Goal: Task Accomplishment & Management: Manage account settings

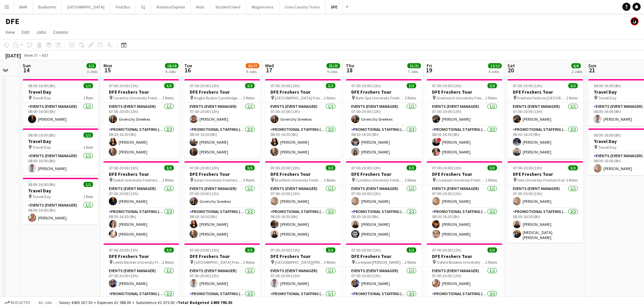
scroll to position [0, 189]
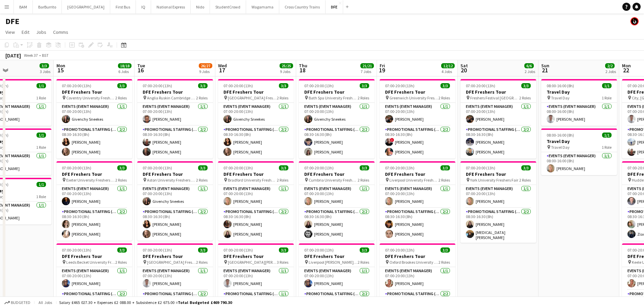
drag, startPoint x: 124, startPoint y: 133, endPoint x: 238, endPoint y: 134, distance: 113.6
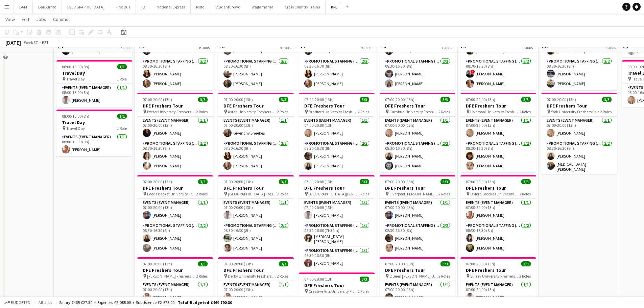
scroll to position [0, 0]
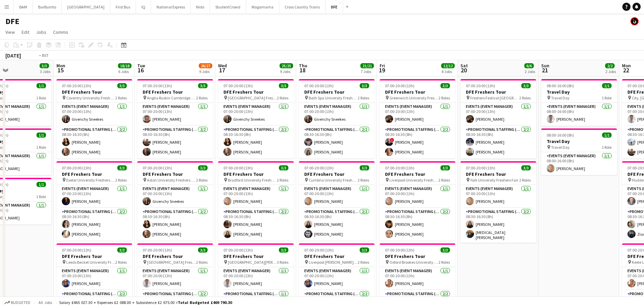
drag, startPoint x: 489, startPoint y: 174, endPoint x: 136, endPoint y: 141, distance: 354.9
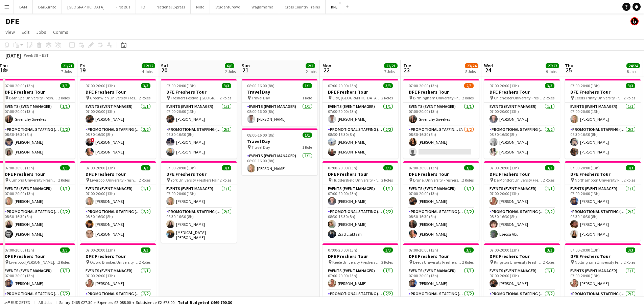
scroll to position [0, 225]
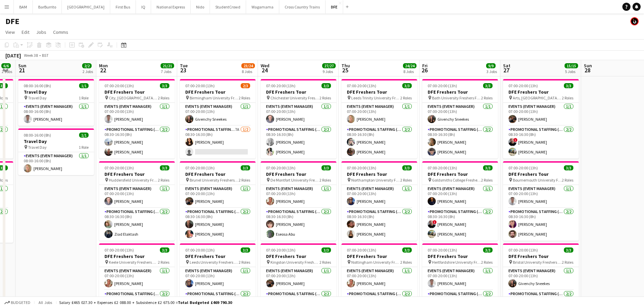
drag, startPoint x: 561, startPoint y: 158, endPoint x: 397, endPoint y: 163, distance: 163.8
drag, startPoint x: 447, startPoint y: 201, endPoint x: 480, endPoint y: 211, distance: 33.9
click at [448, 201] on app-card-role "Events (Event Manager) [DATE] 07:00-20:00 (13h) [PERSON_NAME]" at bounding box center [460, 196] width 76 height 23
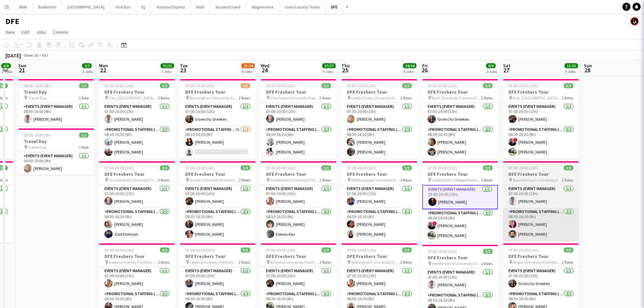
scroll to position [0, 226]
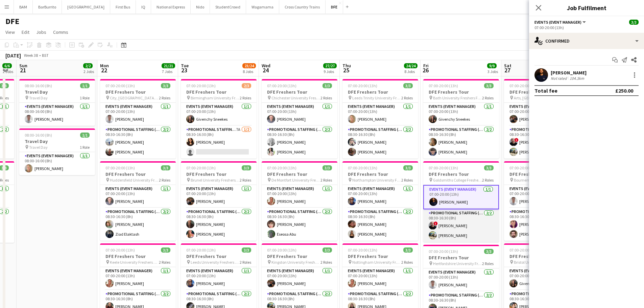
click at [457, 224] on app-card-role "Promotional Staffing (Brand Ambassadors) [DATE] 08:30-16:30 (8h) ! [PERSON_NAME…" at bounding box center [461, 225] width 76 height 33
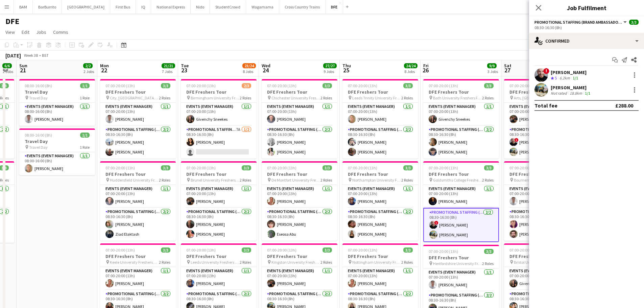
click at [583, 69] on div "[PERSON_NAME]" at bounding box center [569, 72] width 36 height 6
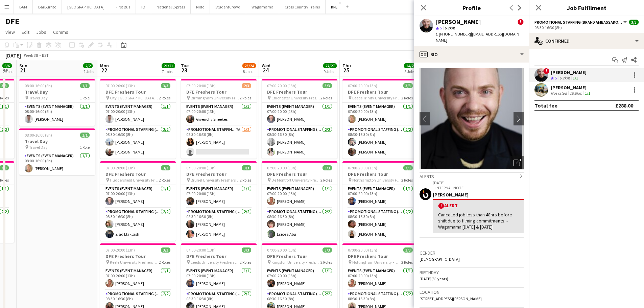
drag, startPoint x: 434, startPoint y: 19, endPoint x: 484, endPoint y: 24, distance: 49.9
click at [484, 24] on div "[PERSON_NAME] ! star 5 6.2km t. [PHONE_NUMBER] | [EMAIL_ADDRESS][DOMAIN_NAME]" at bounding box center [471, 31] width 115 height 30
copy div "[PERSON_NAME]"
click at [589, 89] on div "[PERSON_NAME]" at bounding box center [571, 88] width 41 height 6
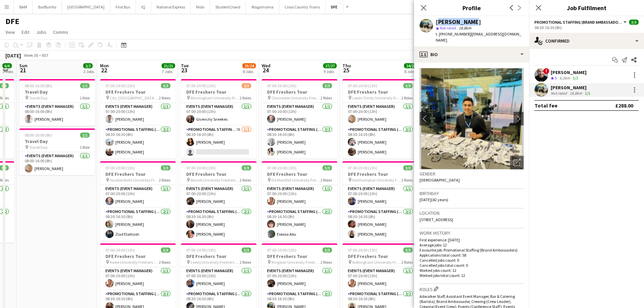
drag, startPoint x: 437, startPoint y: 22, endPoint x: 467, endPoint y: 24, distance: 30.2
click at [467, 24] on div "[PERSON_NAME]" at bounding box center [480, 22] width 88 height 6
copy div "[PERSON_NAME]"
click at [291, 23] on div "DFE" at bounding box center [322, 20] width 644 height 13
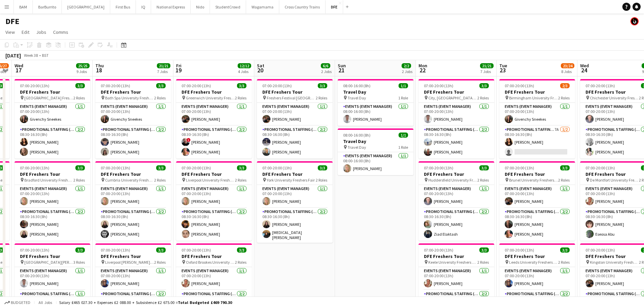
drag, startPoint x: 188, startPoint y: 65, endPoint x: 461, endPoint y: 77, distance: 273.1
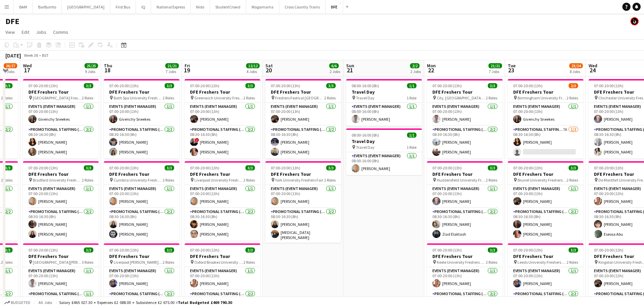
drag, startPoint x: 214, startPoint y: 100, endPoint x: 272, endPoint y: 100, distance: 57.5
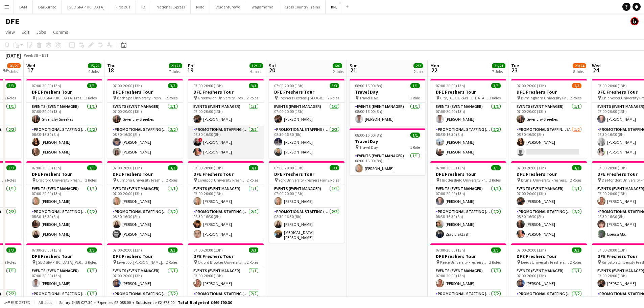
scroll to position [34, 0]
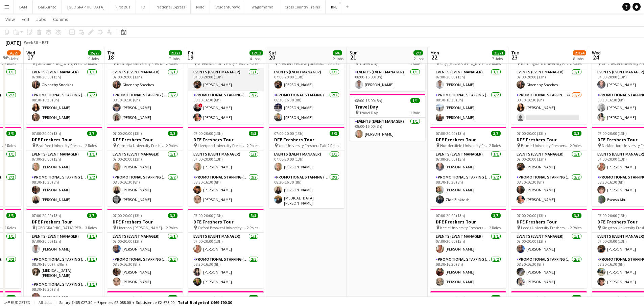
click at [225, 85] on app-card-role "Events (Event Manager) [DATE] 07:00-20:00 (13h) [PERSON_NAME]" at bounding box center [226, 79] width 76 height 23
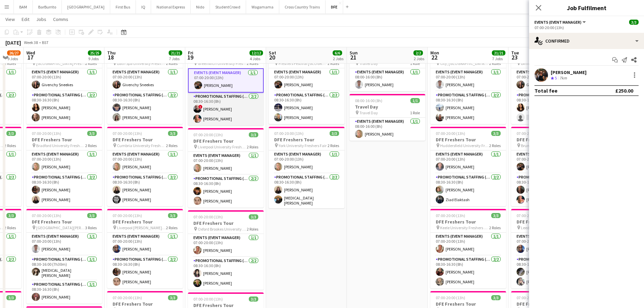
click at [231, 114] on app-card-role "Promotional Staffing (Brand Ambassadors) [DATE] 08:30-16:30 (8h) ! [PERSON_NAME…" at bounding box center [226, 109] width 76 height 33
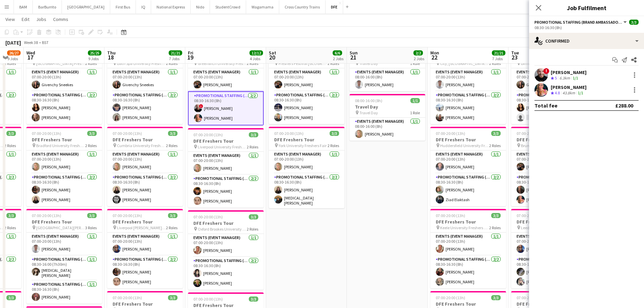
click at [605, 75] on div "! [PERSON_NAME] Crew rating 5 6.3km 1/1" at bounding box center [586, 75] width 115 height 14
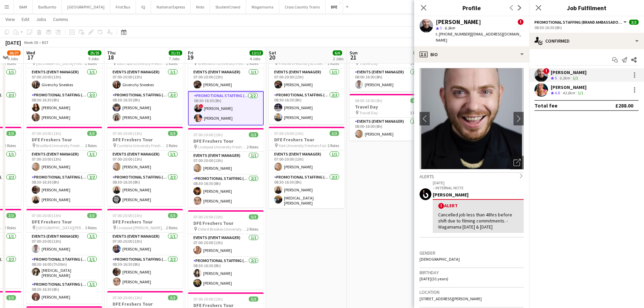
drag, startPoint x: 437, startPoint y: 20, endPoint x: 486, endPoint y: 22, distance: 48.8
click at [486, 22] on div "[PERSON_NAME] !" at bounding box center [480, 22] width 88 height 6
copy div "[PERSON_NAME]"
click at [577, 94] on div "43.8km" at bounding box center [568, 93] width 15 height 6
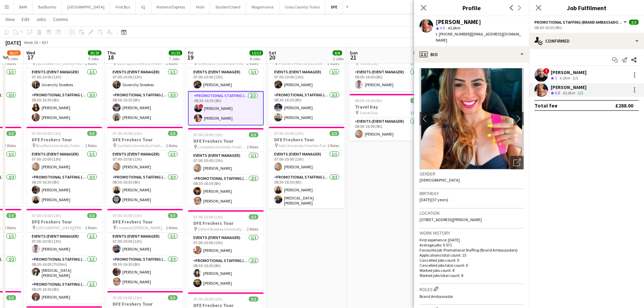
drag, startPoint x: 436, startPoint y: 21, endPoint x: 503, endPoint y: 25, distance: 66.7
click at [503, 25] on div "[PERSON_NAME]" at bounding box center [480, 22] width 88 height 6
copy div "[PERSON_NAME]"
click at [296, 36] on app-toolbar "Copy Paste Paste Ctrl+V Paste with crew Ctrl+Shift+V Paste linked Job [GEOGRAPH…" at bounding box center [322, 31] width 644 height 11
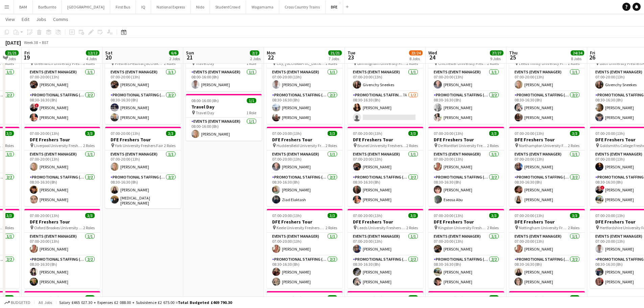
scroll to position [0, 262]
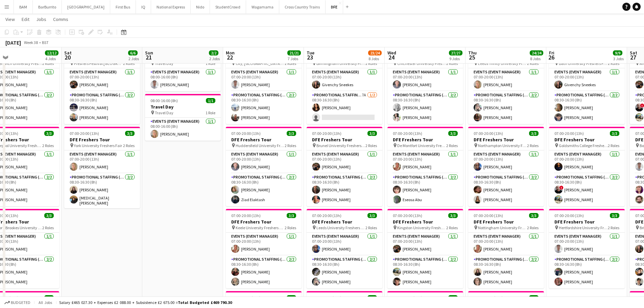
drag, startPoint x: 321, startPoint y: 135, endPoint x: 199, endPoint y: 126, distance: 122.1
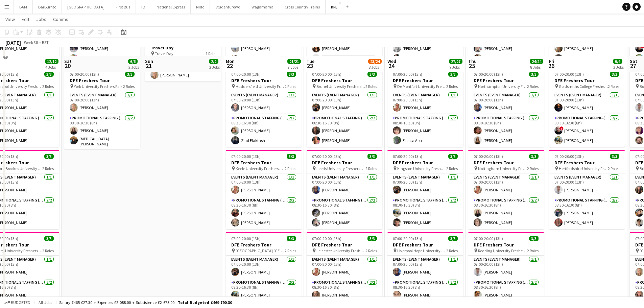
scroll to position [101, 0]
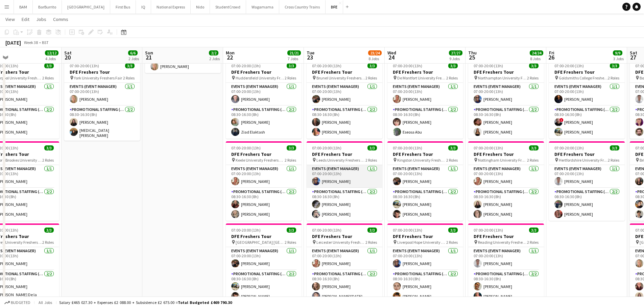
click at [364, 179] on app-card-role "Events (Event Manager) [DATE] 07:00-20:00 (13h) [PERSON_NAME]" at bounding box center [345, 176] width 76 height 23
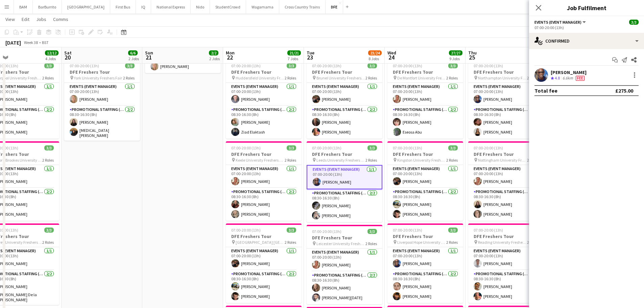
drag, startPoint x: 342, startPoint y: 207, endPoint x: 383, endPoint y: 200, distance: 41.5
click at [342, 207] on app-card-role "Promotional Staffing (Brand Ambassadors) [DATE] 08:30-16:30 (8h) [PERSON_NAME] …" at bounding box center [345, 205] width 76 height 33
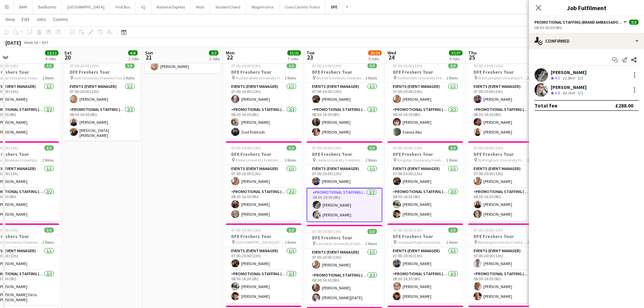
click at [562, 72] on div "[PERSON_NAME]" at bounding box center [569, 72] width 36 height 6
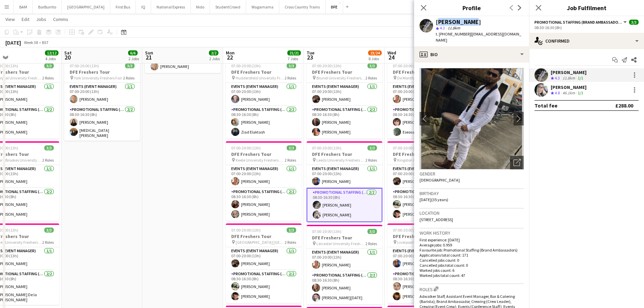
drag, startPoint x: 437, startPoint y: 20, endPoint x: 476, endPoint y: 21, distance: 39.6
click at [476, 21] on div "[PERSON_NAME]" at bounding box center [480, 22] width 88 height 6
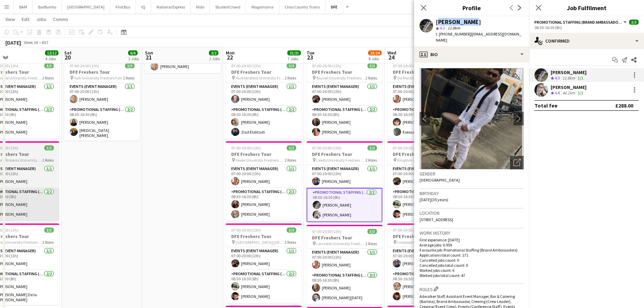
copy div "[PERSON_NAME]"
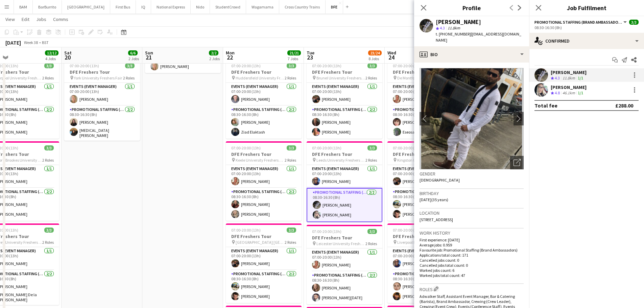
click at [567, 91] on div "46.1km" at bounding box center [568, 93] width 15 height 6
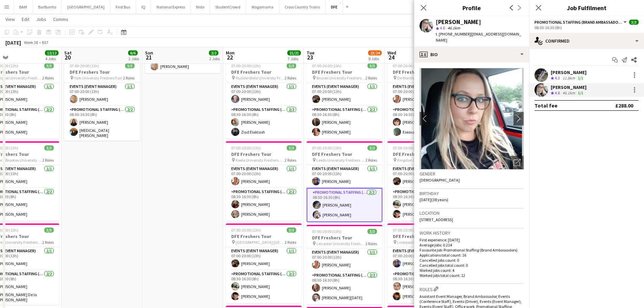
drag, startPoint x: 437, startPoint y: 19, endPoint x: 477, endPoint y: 20, distance: 39.6
click at [477, 20] on div "[PERSON_NAME]" at bounding box center [480, 22] width 88 height 6
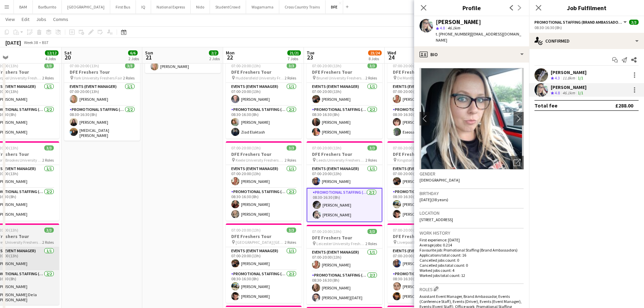
copy div "[PERSON_NAME]"
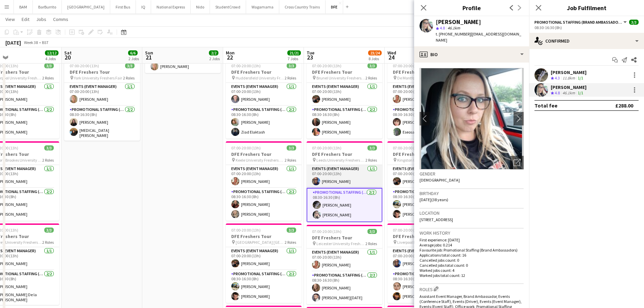
click at [358, 181] on app-card-role "Events (Event Manager) [DATE] 07:00-20:00 (13h) [PERSON_NAME]" at bounding box center [345, 176] width 76 height 23
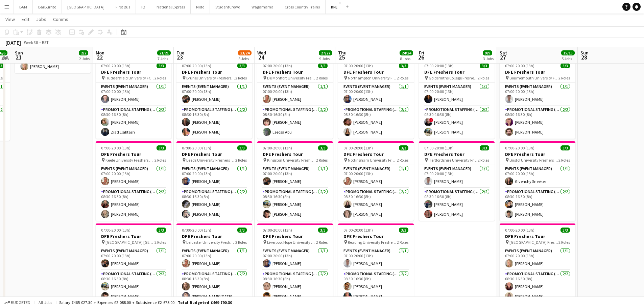
scroll to position [0, 234]
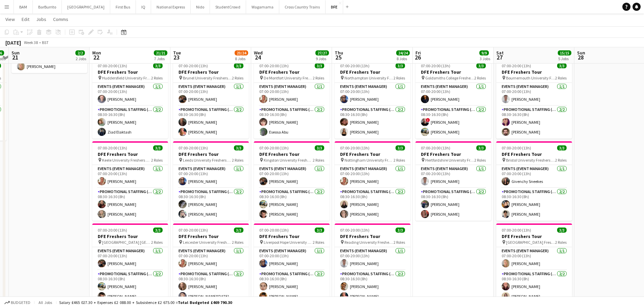
drag, startPoint x: 444, startPoint y: 112, endPoint x: 330, endPoint y: 119, distance: 113.8
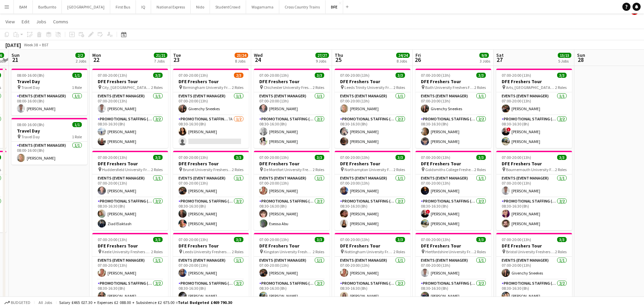
scroll to position [0, 0]
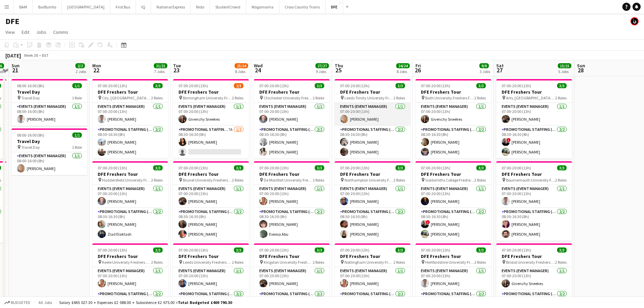
click at [371, 118] on app-card-role "Events (Event Manager) [DATE] 07:00-20:00 (13h) [PERSON_NAME]" at bounding box center [373, 114] width 76 height 23
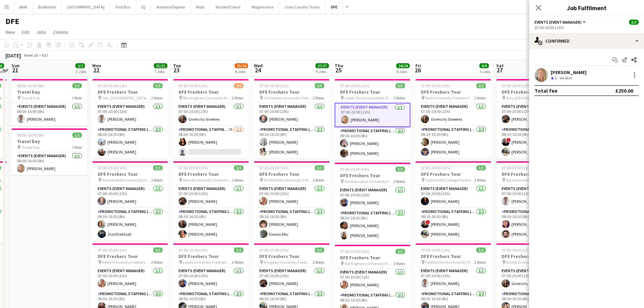
click at [585, 77] on div "[PERSON_NAME] Crew rating 5 44.4km" at bounding box center [586, 75] width 115 height 14
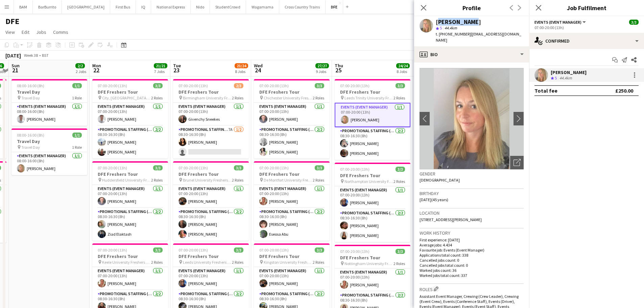
drag, startPoint x: 436, startPoint y: 22, endPoint x: 474, endPoint y: 21, distance: 37.9
click at [474, 21] on div "[PERSON_NAME] star 5 44.4km t. [PHONE_NUMBER] | [EMAIL_ADDRESS][DOMAIN_NAME]" at bounding box center [471, 31] width 115 height 30
copy div "[PERSON_NAME]"
click at [385, 155] on app-card-role "Promotional Staffing (Brand Ambassadors) [DATE] 08:30-16:30 (8h) [PERSON_NAME] …" at bounding box center [373, 143] width 76 height 33
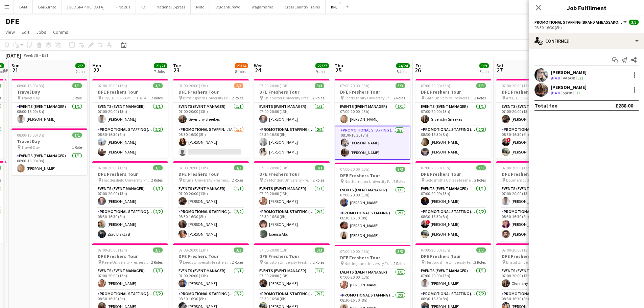
click at [602, 73] on div "[PERSON_NAME] Crew rating 4.8 44.6km 1/1" at bounding box center [586, 75] width 115 height 14
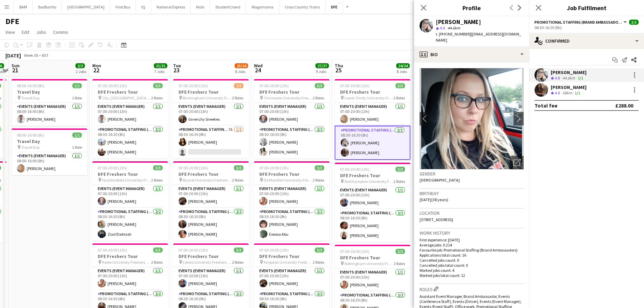
drag, startPoint x: 436, startPoint y: 21, endPoint x: 491, endPoint y: 22, distance: 55.5
click at [491, 22] on div "[PERSON_NAME]" at bounding box center [480, 22] width 88 height 6
copy div "[PERSON_NAME]"
click at [573, 89] on div "[PERSON_NAME]" at bounding box center [569, 87] width 36 height 6
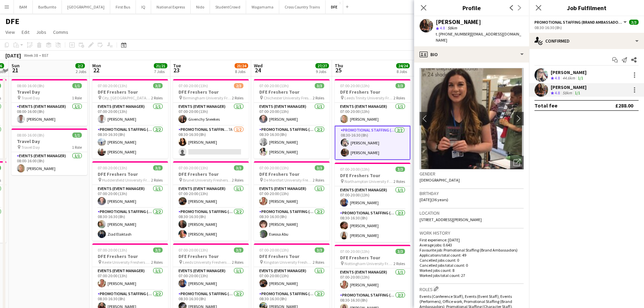
drag, startPoint x: 437, startPoint y: 20, endPoint x: 476, endPoint y: 19, distance: 38.9
click at [476, 19] on div "[PERSON_NAME] star 4.8 58km t. [PHONE_NUMBER] | [EMAIL_ADDRESS][DOMAIN_NAME]" at bounding box center [471, 31] width 115 height 30
copy div "[PERSON_NAME]"
click at [321, 49] on app-toolbar "Copy Paste Paste Ctrl+V Paste with crew Ctrl+Shift+V Paste linked Job [GEOGRAPH…" at bounding box center [322, 44] width 644 height 11
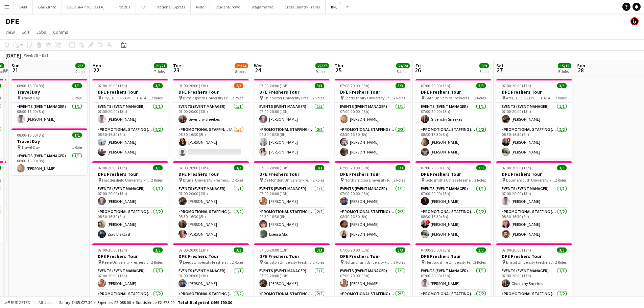
click at [267, 29] on app-page-menu "View Day view expanded Day view collapsed Month view Date picker Jump to [DATE]…" at bounding box center [322, 32] width 644 height 13
click at [214, 139] on app-card-role "Promotional Staffing (Brand Ambassadors) 7A [DATE] 08:30-16:30 (8h) [PERSON_NAM…" at bounding box center [211, 142] width 76 height 33
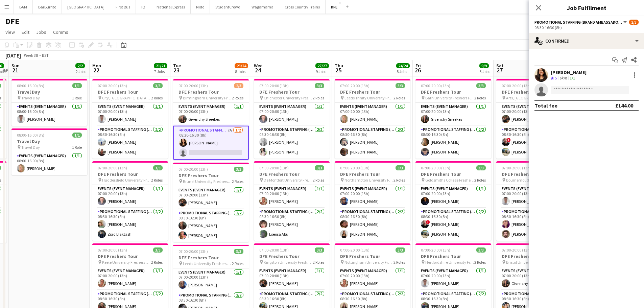
click at [542, 90] on icon at bounding box center [541, 91] width 9 height 9
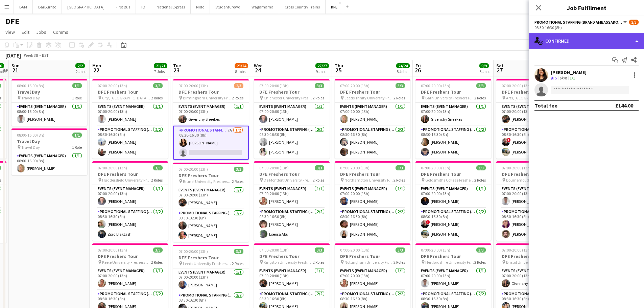
click at [564, 40] on div "single-neutral-actions-check-2 Confirmed" at bounding box center [586, 41] width 115 height 16
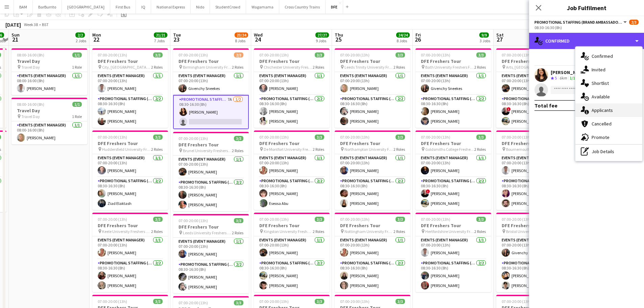
scroll to position [68, 0]
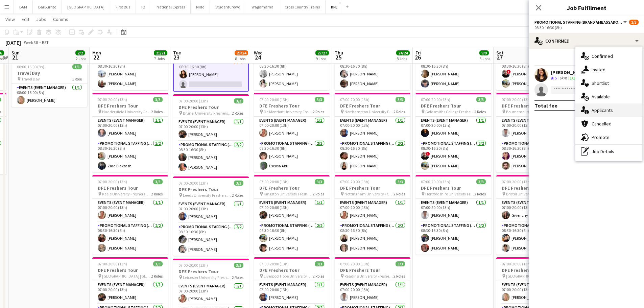
click at [610, 111] on div "single-neutral-actions-information Applicants" at bounding box center [609, 110] width 67 height 14
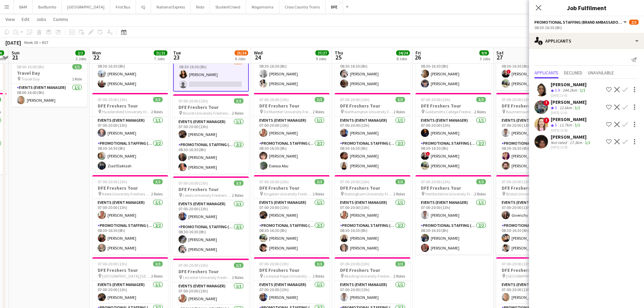
click at [327, 39] on div "[DATE] Week 38 • BST" at bounding box center [322, 42] width 644 height 9
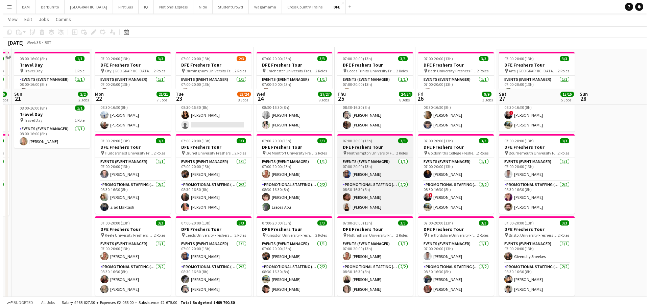
scroll to position [0, 0]
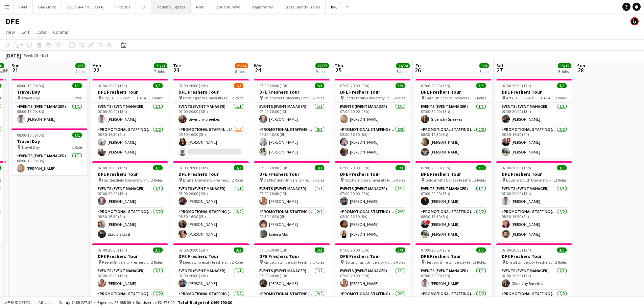
click at [151, 10] on button "National Express Close" at bounding box center [171, 6] width 40 height 13
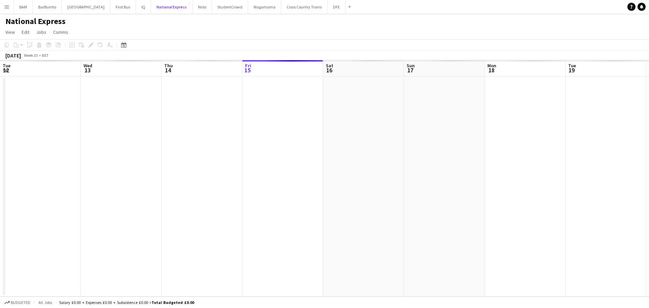
scroll to position [0, 162]
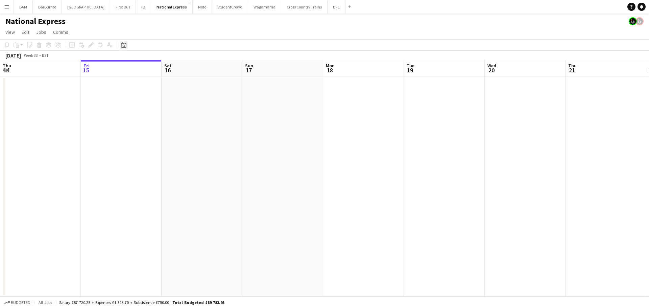
click at [122, 45] on icon "Date picker" at bounding box center [123, 44] width 5 height 5
click at [173, 67] on span "Next month" at bounding box center [179, 69] width 14 height 14
click at [159, 113] on span "12" at bounding box center [161, 112] width 8 height 8
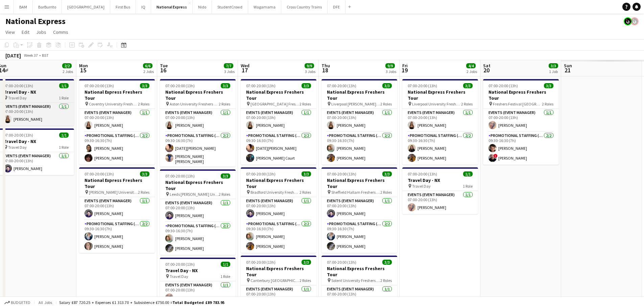
drag, startPoint x: 225, startPoint y: 117, endPoint x: 12, endPoint y: 96, distance: 214.0
click at [11, 97] on app-calendar-viewport "Wed 10 Thu 11 1/1 1 Job Fri 12 3/3 1 Job Sat 13 Sun 14 2/2 2 Jobs Mon 15 6/6 2 …" at bounding box center [322, 208] width 644 height 296
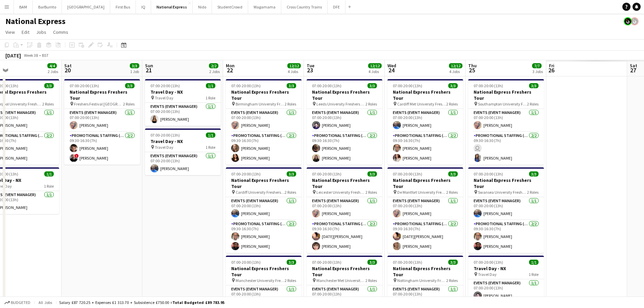
drag, startPoint x: 373, startPoint y: 126, endPoint x: -32, endPoint y: 92, distance: 406.2
click at [0, 92] on html "Menu Boards Boards Boards All jobs Status Workforce Workforce My Workforce Recr…" at bounding box center [322, 228] width 644 height 457
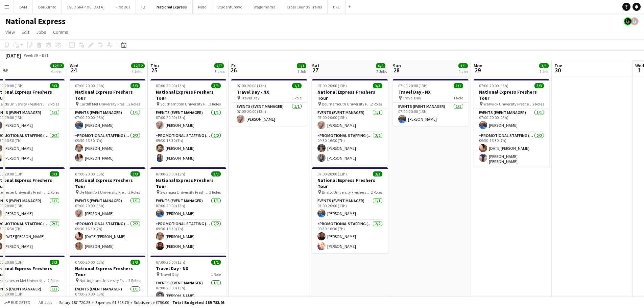
drag, startPoint x: 274, startPoint y: 120, endPoint x: 2, endPoint y: 86, distance: 274.3
click at [23, 88] on app-calendar-viewport "Sat 20 3/3 1 Job Sun 21 2/2 2 Jobs Mon 22 12/12 4 Jobs Tue 23 12/12 4 Jobs Wed …" at bounding box center [322, 252] width 644 height 385
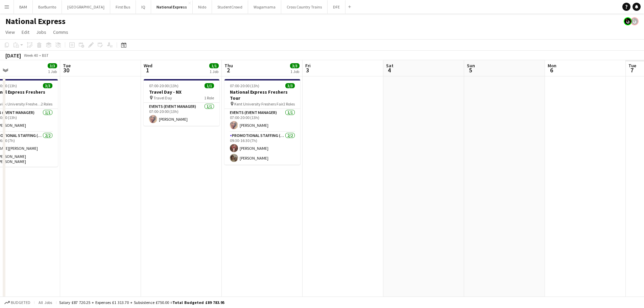
drag, startPoint x: 284, startPoint y: 119, endPoint x: -7, endPoint y: 87, distance: 292.9
click at [0, 87] on html "Menu Boards Boards Boards All jobs Status Workforce Workforce My Workforce Recr…" at bounding box center [322, 228] width 644 height 457
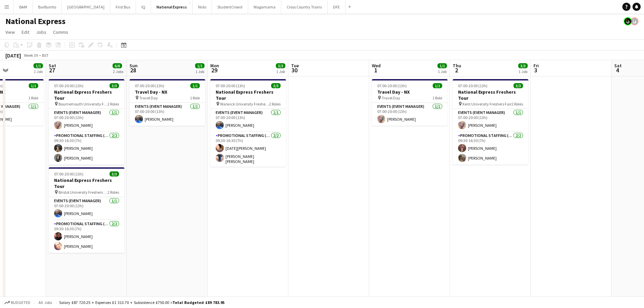
drag, startPoint x: 288, startPoint y: 120, endPoint x: 619, endPoint y: 146, distance: 331.4
click at [619, 146] on app-calendar-viewport "Wed 24 12/12 4 Jobs Thu 25 7/7 3 Jobs Fri 26 1/1 1 Job Sat 27 6/6 2 Jobs Sun 28…" at bounding box center [322, 252] width 644 height 385
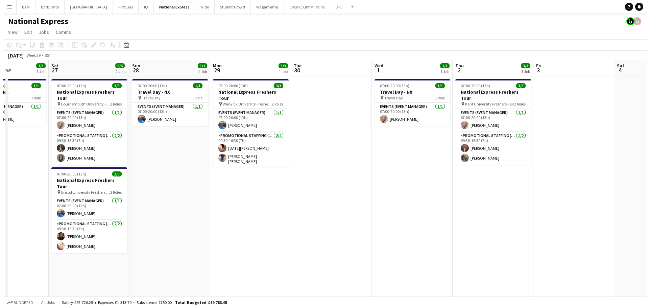
scroll to position [0, 196]
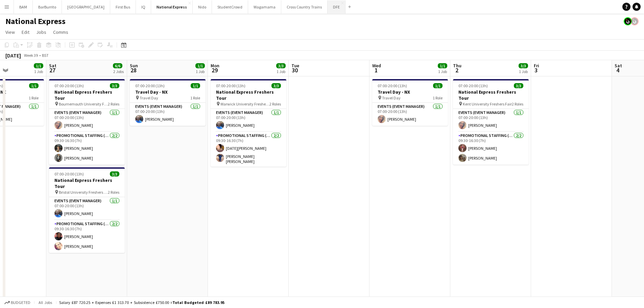
click at [328, 6] on button "DFE Close" at bounding box center [337, 6] width 18 height 13
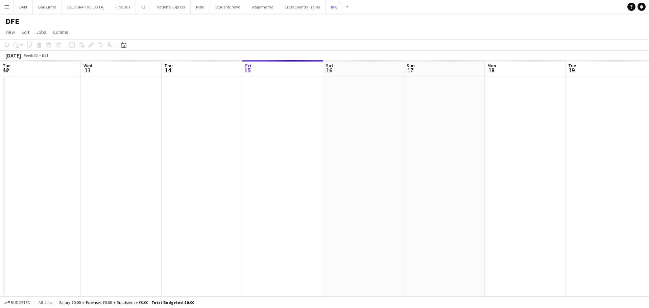
scroll to position [0, 162]
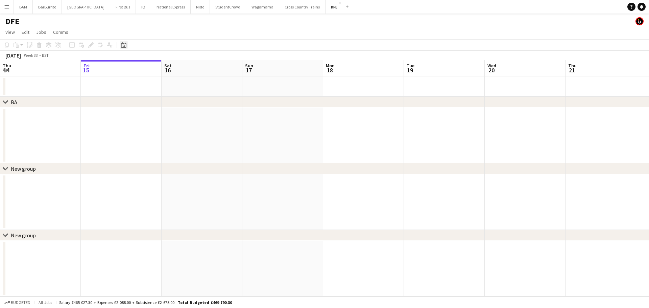
click at [125, 47] on icon "Date picker" at bounding box center [123, 44] width 5 height 5
drag, startPoint x: 176, startPoint y: 64, endPoint x: 177, endPoint y: 69, distance: 4.4
click at [177, 64] on span "Next month" at bounding box center [179, 69] width 14 height 14
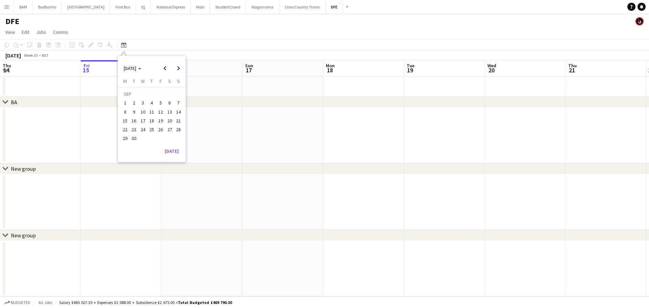
click at [159, 115] on span "12" at bounding box center [161, 112] width 8 height 8
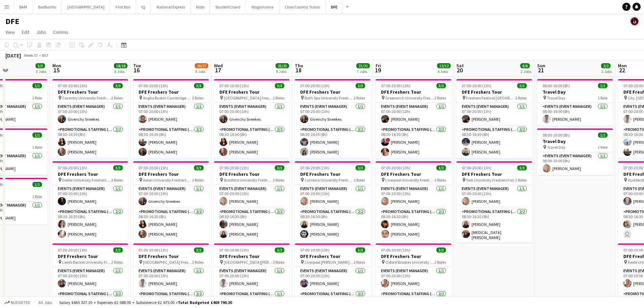
scroll to position [0, 193]
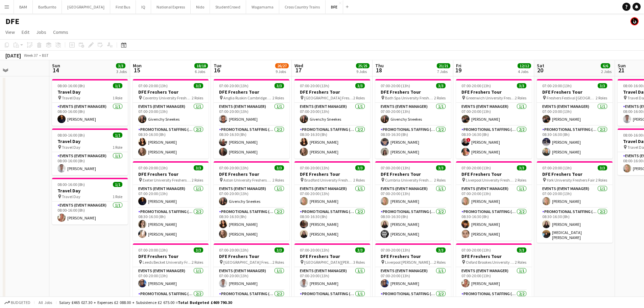
drag, startPoint x: 319, startPoint y: 118, endPoint x: 96, endPoint y: 97, distance: 223.8
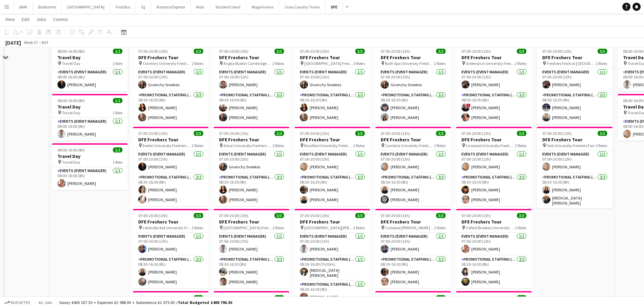
scroll to position [0, 0]
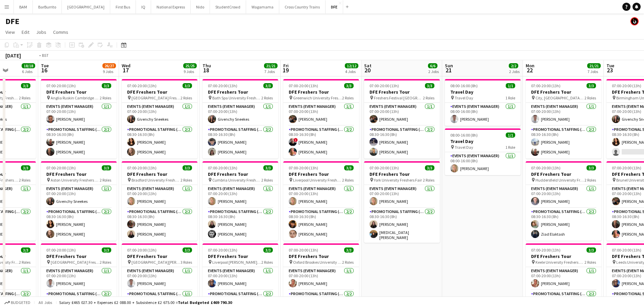
drag, startPoint x: 420, startPoint y: 141, endPoint x: 165, endPoint y: 103, distance: 257.4
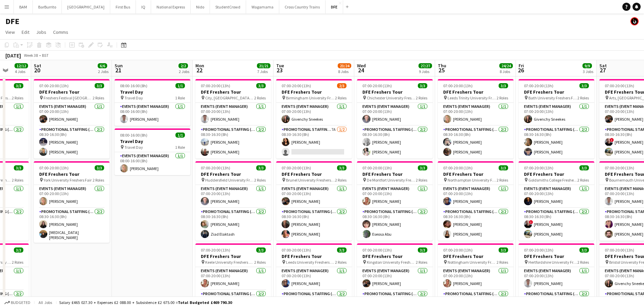
drag, startPoint x: 431, startPoint y: 131, endPoint x: 133, endPoint y: 94, distance: 300.9
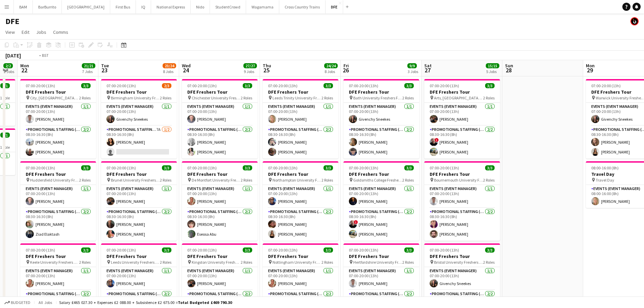
drag, startPoint x: 501, startPoint y: 137, endPoint x: 153, endPoint y: 90, distance: 351.7
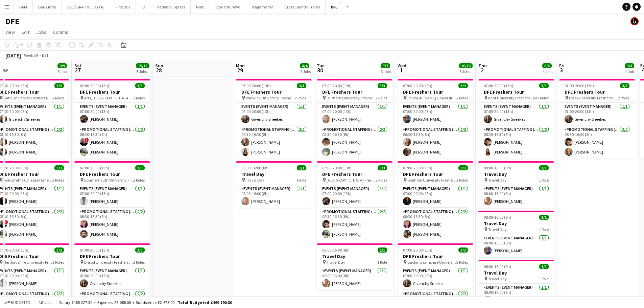
scroll to position [0, 252]
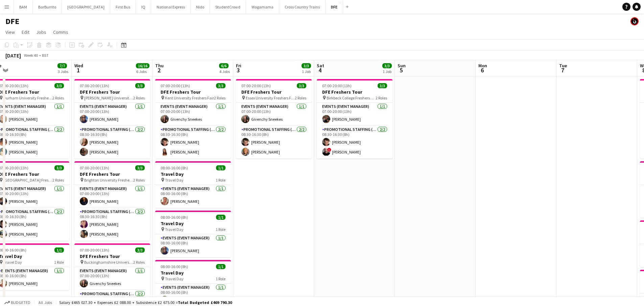
drag, startPoint x: 412, startPoint y: 122, endPoint x: 100, endPoint y: 81, distance: 314.5
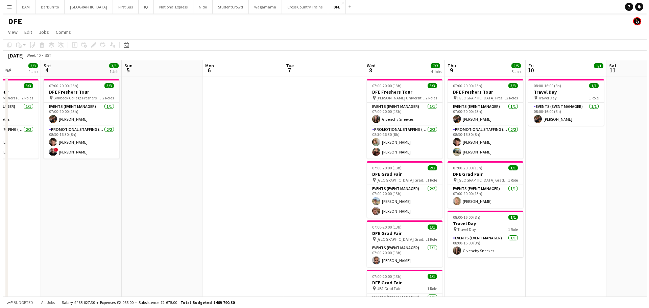
scroll to position [0, 187]
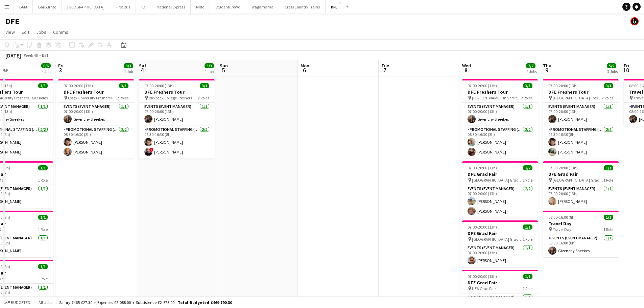
drag, startPoint x: 273, startPoint y: 91, endPoint x: 281, endPoint y: 96, distance: 9.3
click at [9, 9] on button "Menu" at bounding box center [7, 7] width 14 height 14
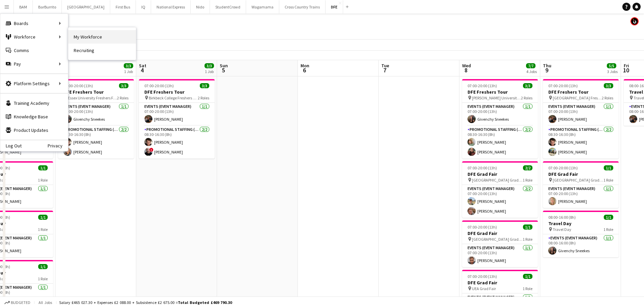
click at [91, 39] on link "My Workforce" at bounding box center [102, 37] width 68 height 14
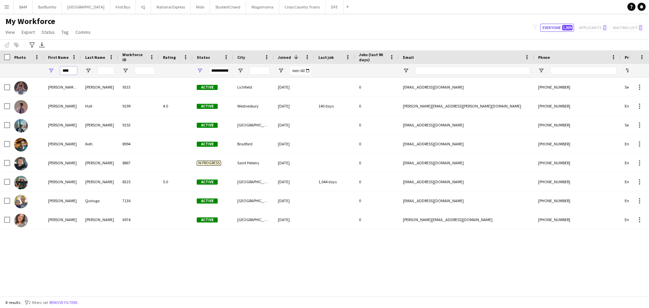
drag, startPoint x: 71, startPoint y: 71, endPoint x: 80, endPoint y: 74, distance: 10.3
click at [70, 71] on input "****" at bounding box center [68, 71] width 17 height 8
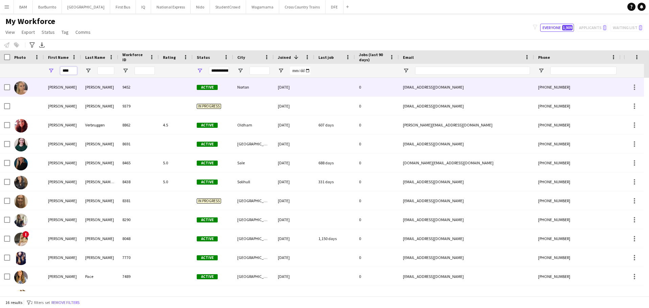
type input "****"
click at [117, 85] on div "[PERSON_NAME]" at bounding box center [99, 87] width 37 height 19
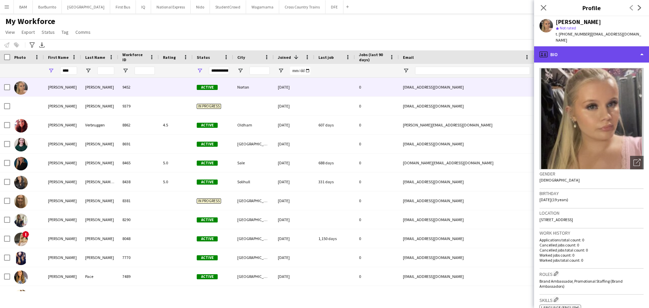
click at [597, 60] on div "profile Bio" at bounding box center [591, 54] width 115 height 16
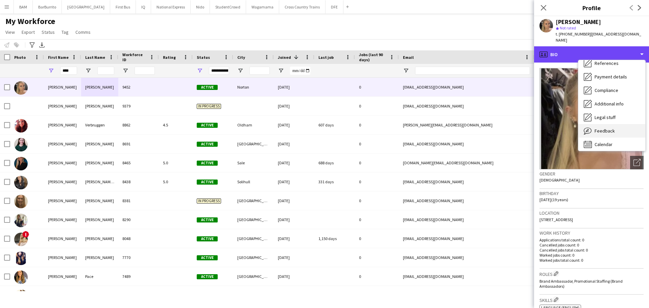
scroll to position [77, 0]
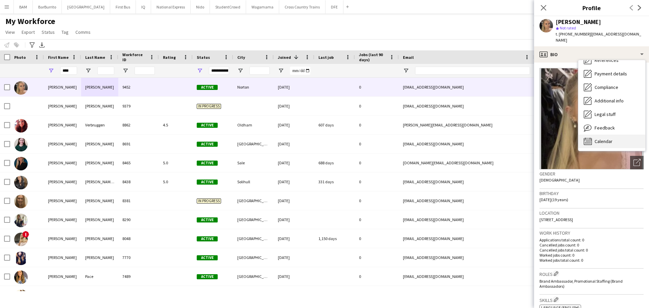
click at [609, 142] on span "Calendar" at bounding box center [604, 141] width 18 height 6
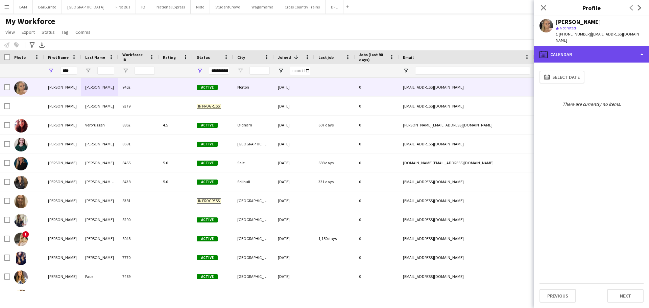
click at [566, 48] on div "calendar-full Calendar" at bounding box center [591, 54] width 115 height 16
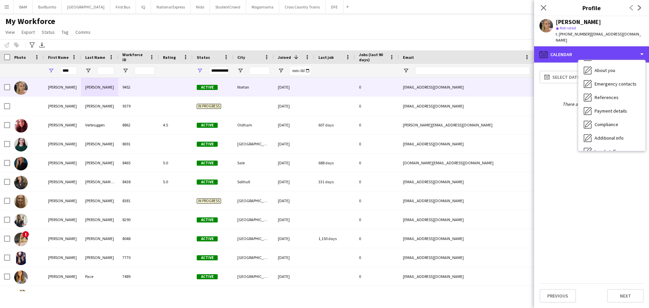
scroll to position [0, 0]
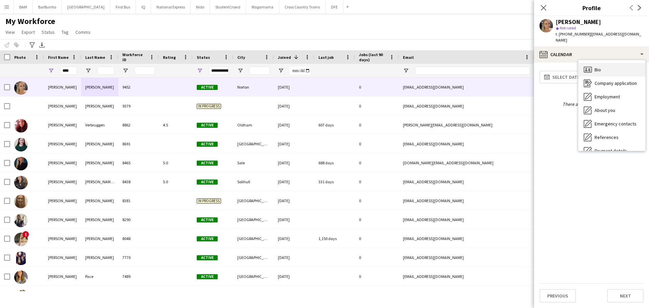
click at [607, 71] on div "Bio Bio" at bounding box center [612, 70] width 67 height 14
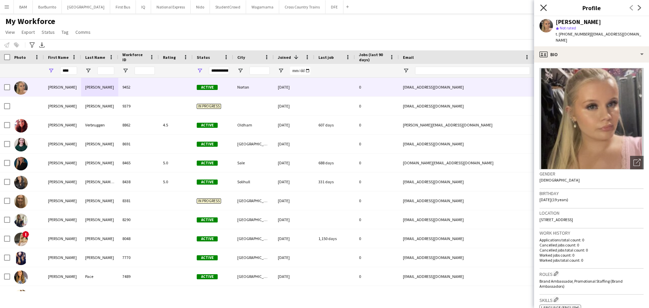
click at [545, 7] on icon "Close pop-in" at bounding box center [543, 7] width 6 height 6
